Goal: Transaction & Acquisition: Download file/media

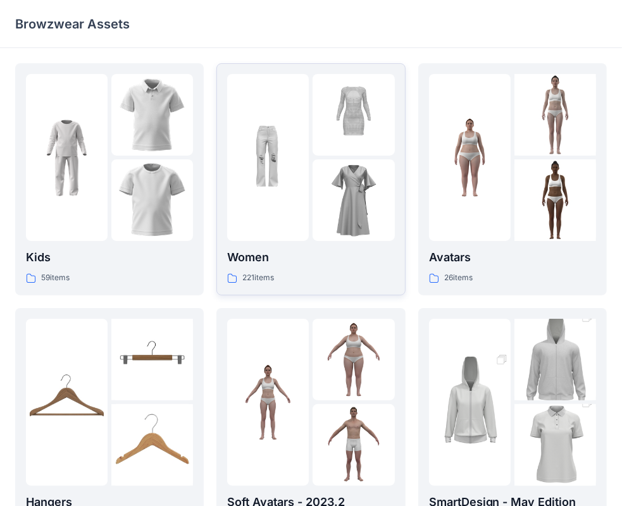
click at [248, 266] on p "Women" at bounding box center [310, 258] width 167 height 18
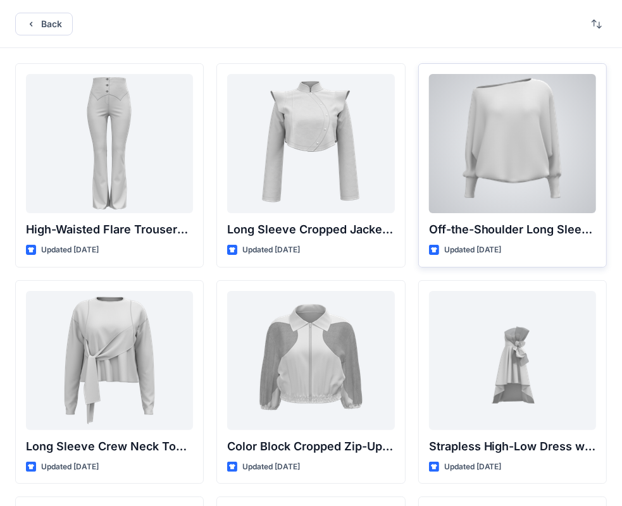
click at [551, 131] on div at bounding box center [512, 143] width 167 height 139
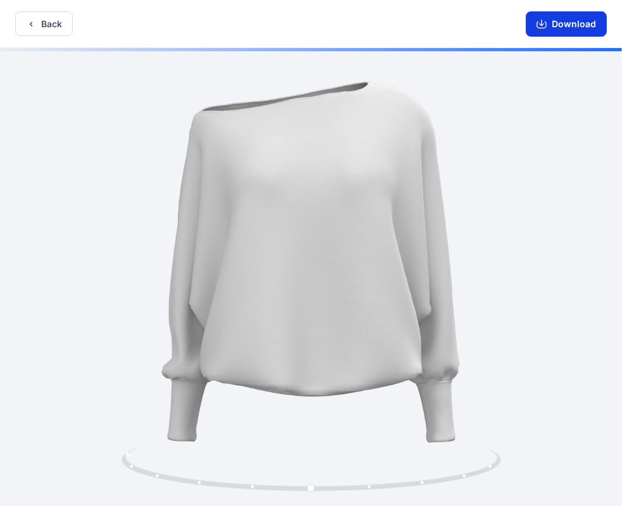
click at [582, 30] on button "Download" at bounding box center [566, 23] width 81 height 25
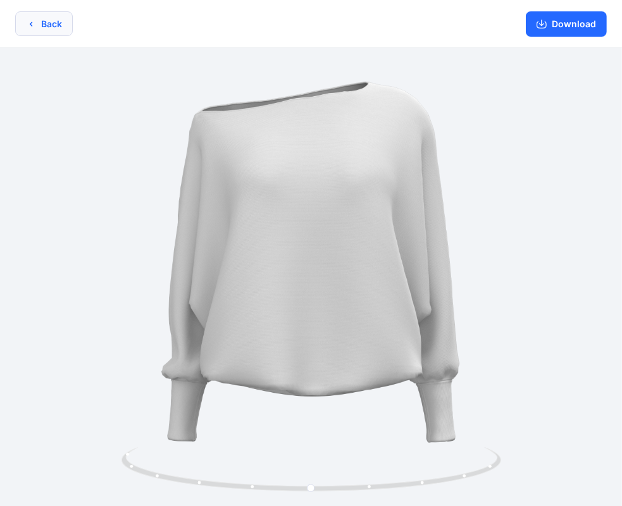
click at [43, 32] on button "Back" at bounding box center [44, 23] width 58 height 25
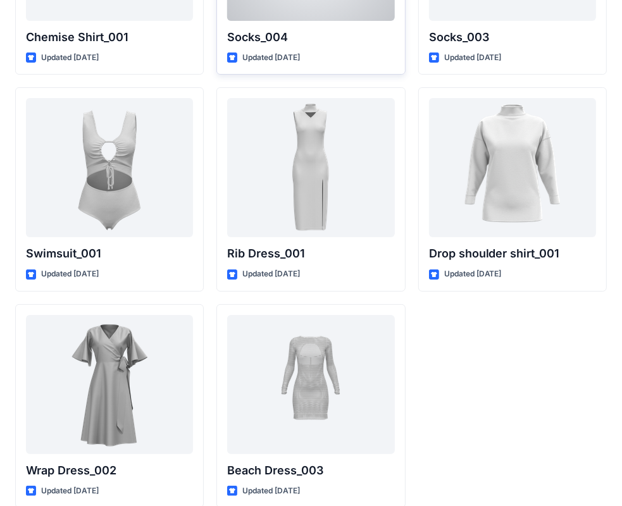
scroll to position [15594, 0]
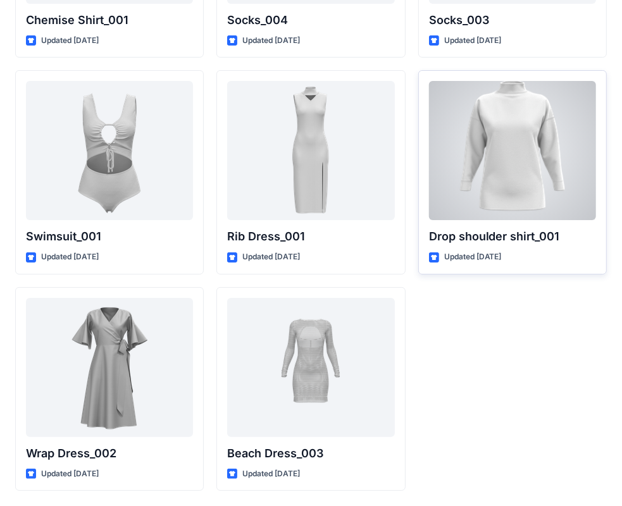
click at [555, 158] on div at bounding box center [512, 150] width 167 height 139
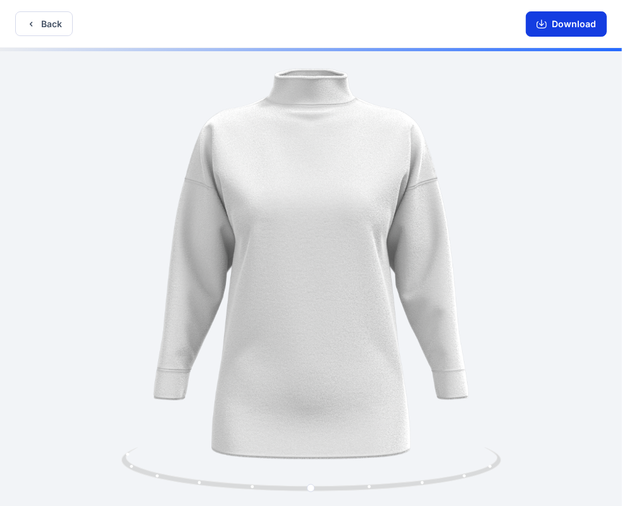
click at [571, 32] on button "Download" at bounding box center [566, 23] width 81 height 25
